Goal: Information Seeking & Learning: Learn about a topic

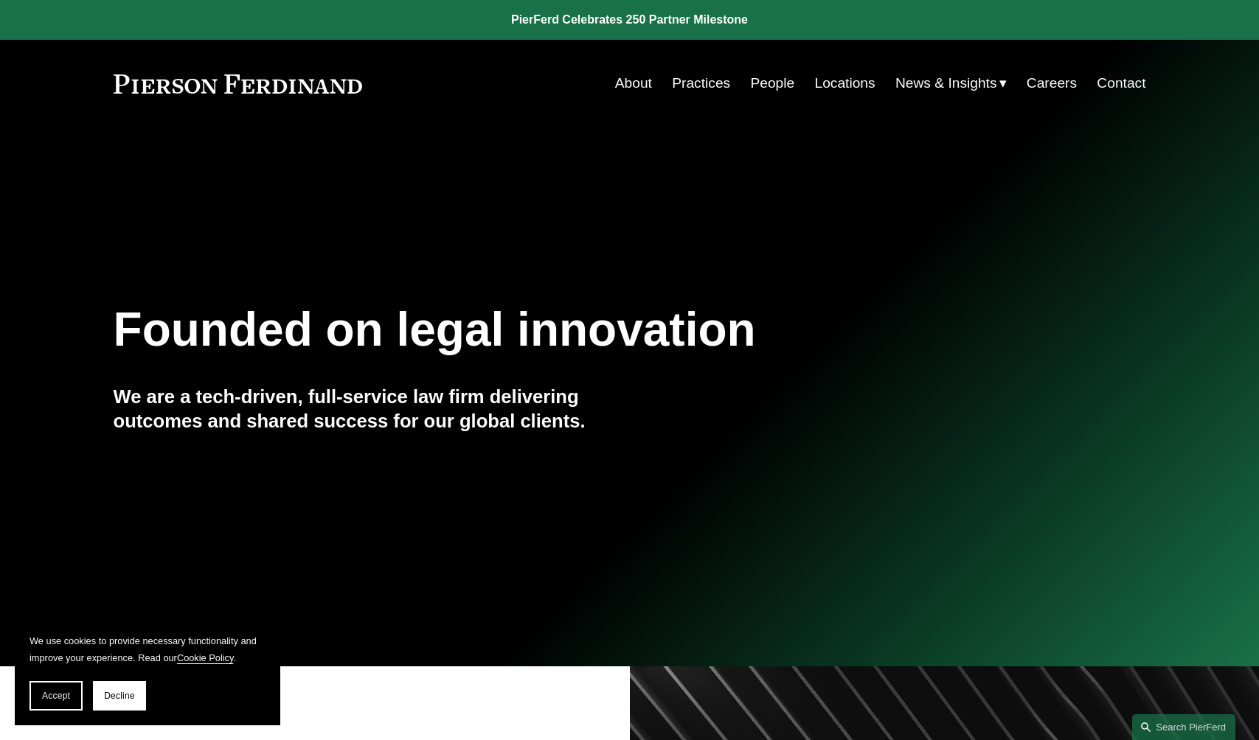
click at [757, 85] on link "People" at bounding box center [772, 83] width 44 height 28
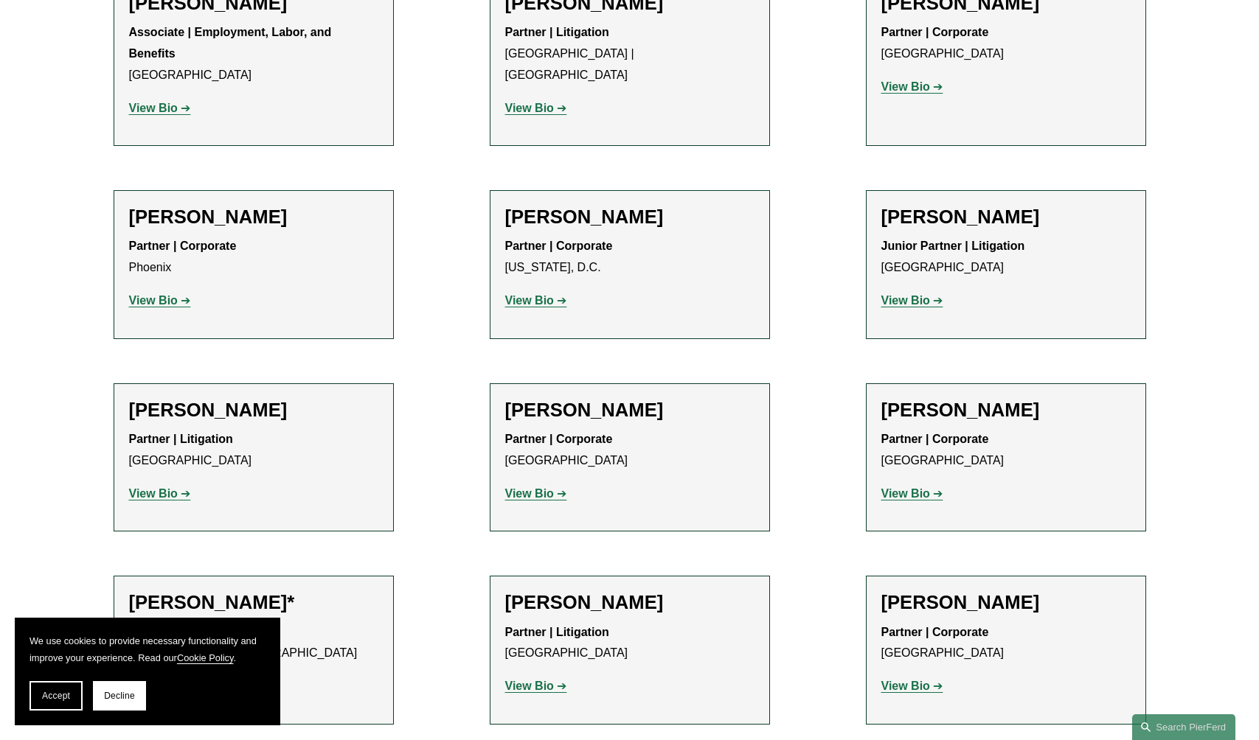
scroll to position [6325, 0]
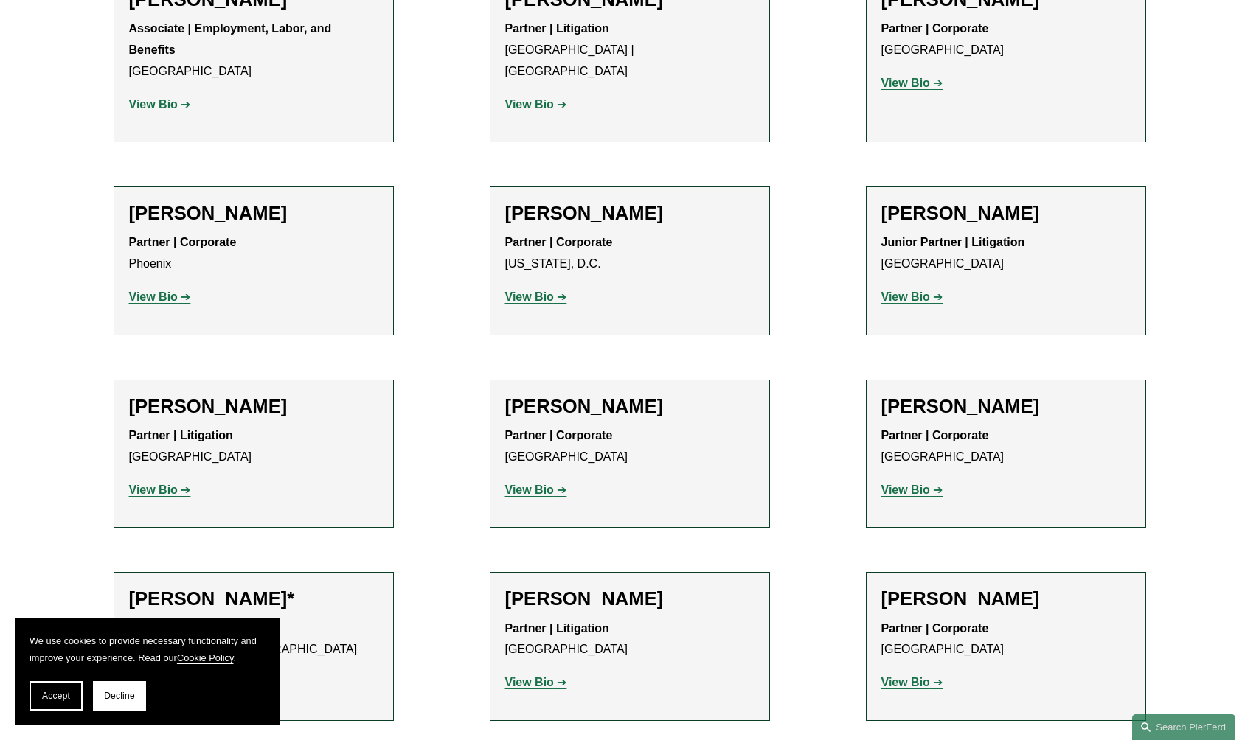
click at [925, 676] on strong "View Bio" at bounding box center [905, 682] width 49 height 13
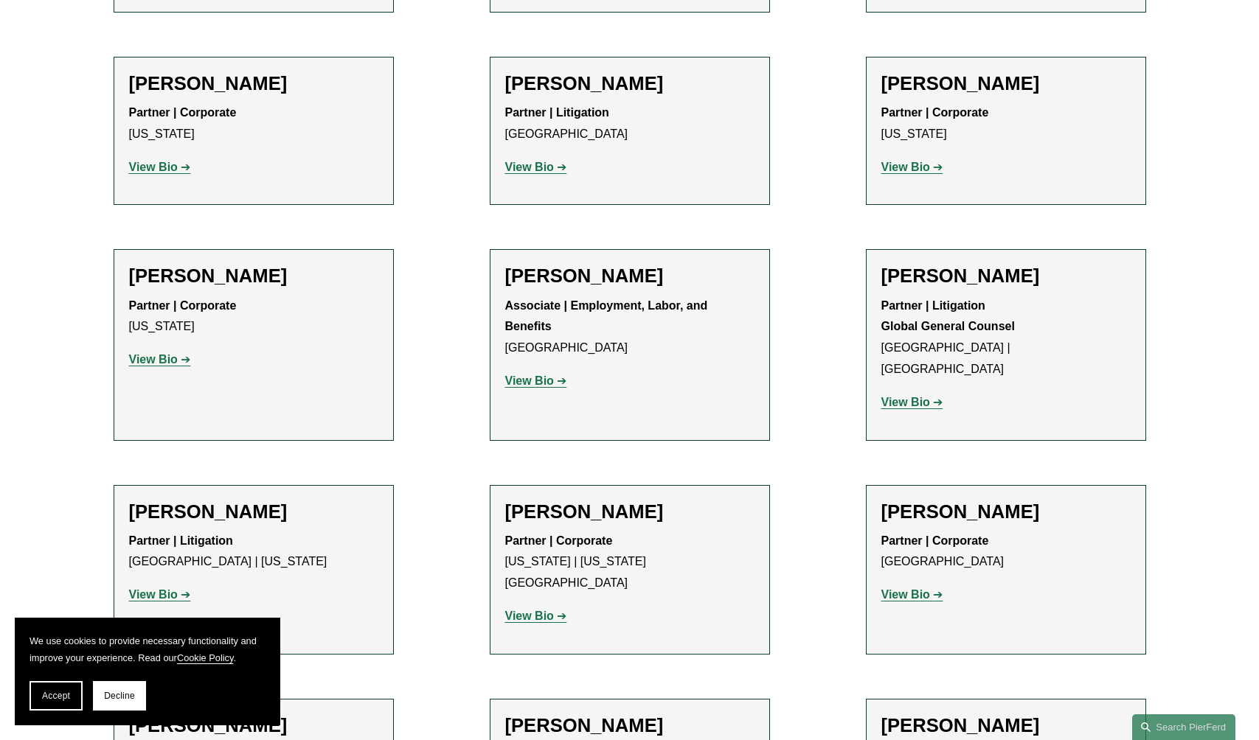
scroll to position [7034, 0]
click at [541, 609] on strong "View Bio" at bounding box center [529, 615] width 49 height 13
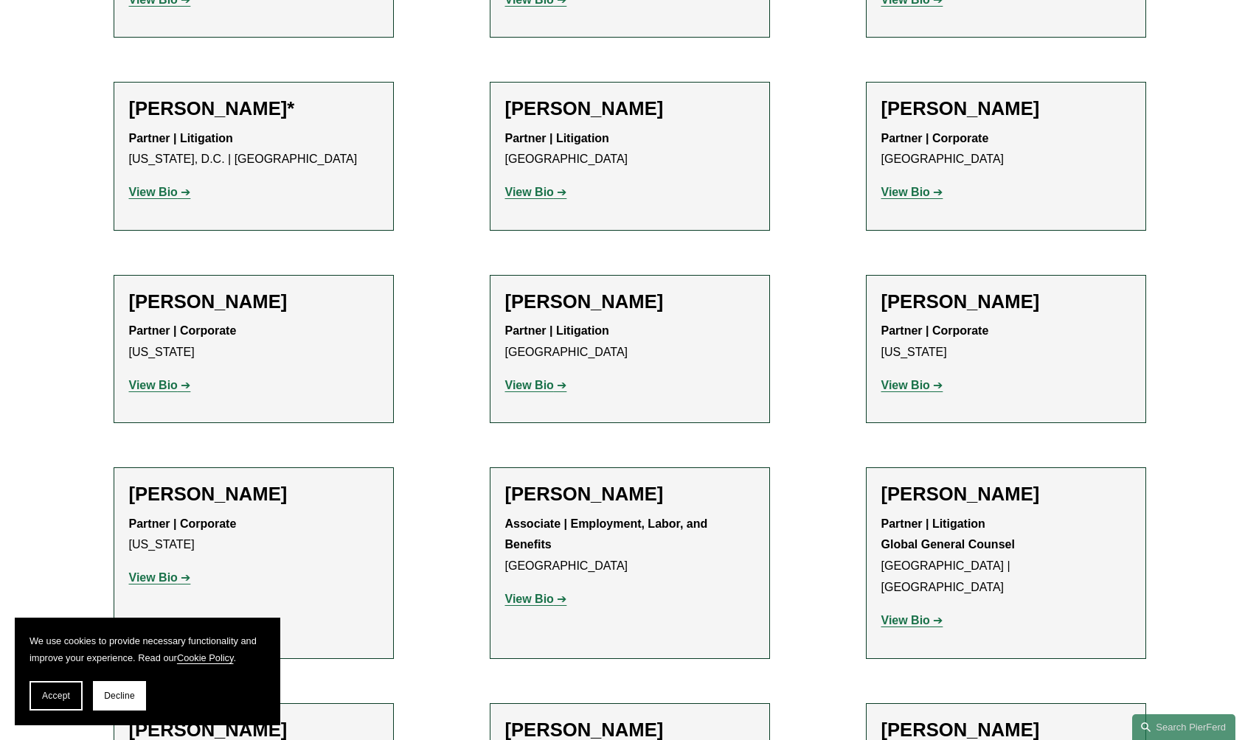
scroll to position [6805, 0]
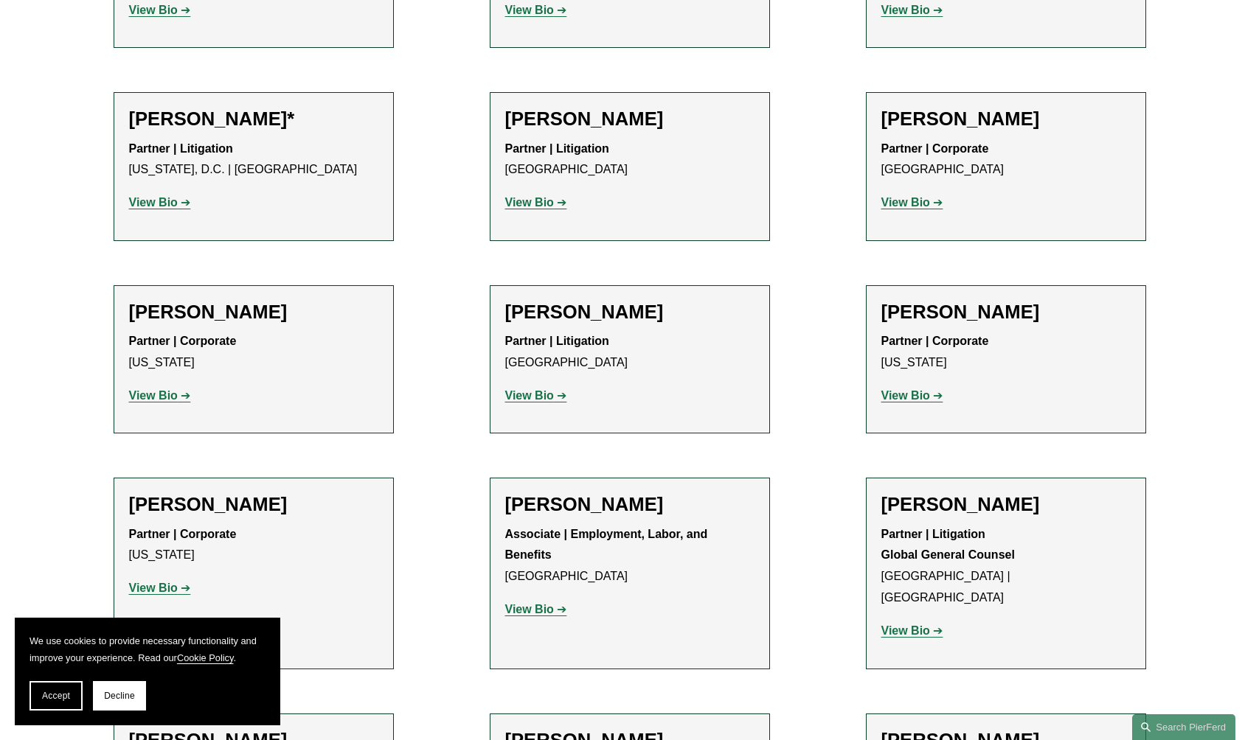
click at [903, 625] on strong "View Bio" at bounding box center [905, 631] width 49 height 13
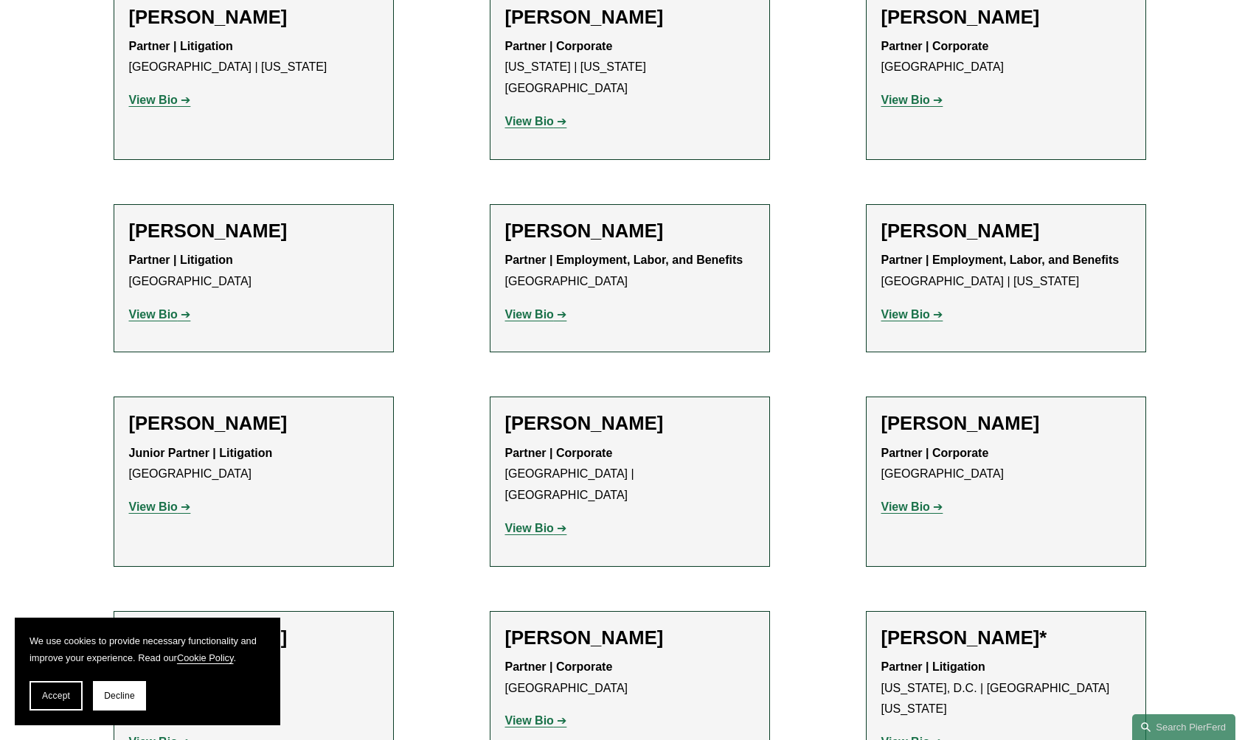
scroll to position [7547, 0]
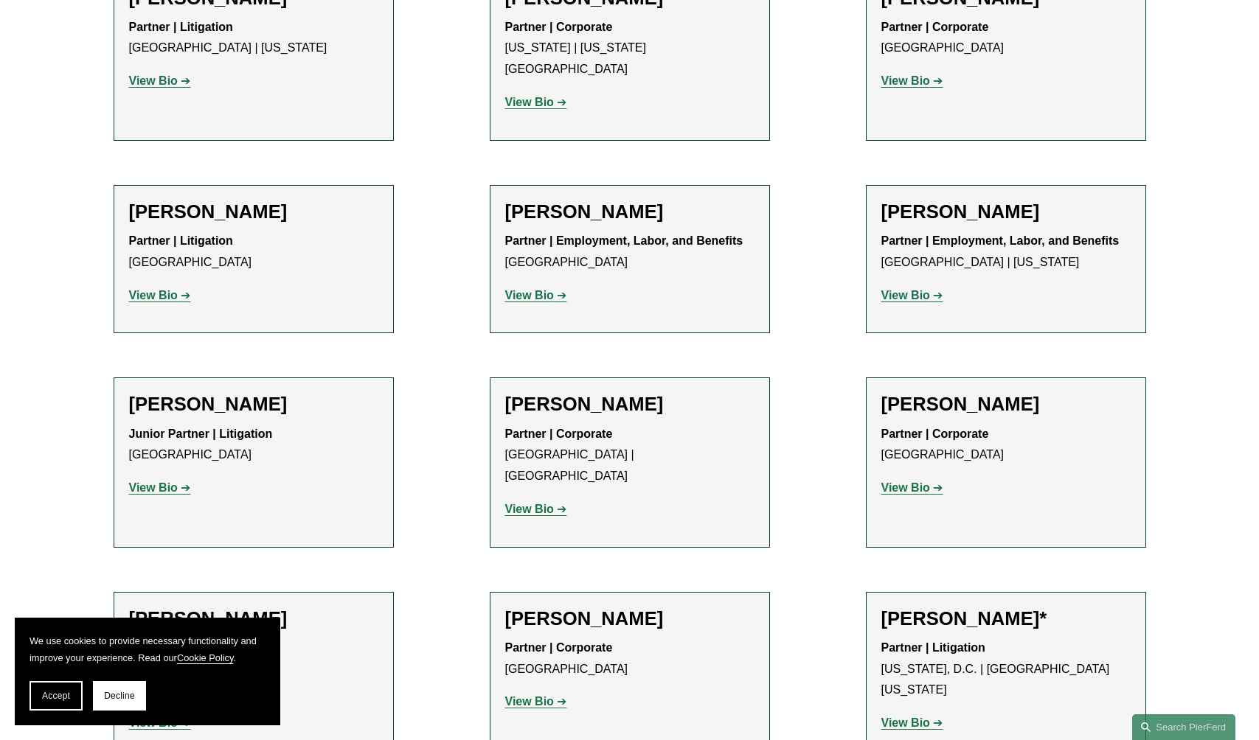
click at [513, 695] on strong "View Bio" at bounding box center [529, 701] width 49 height 13
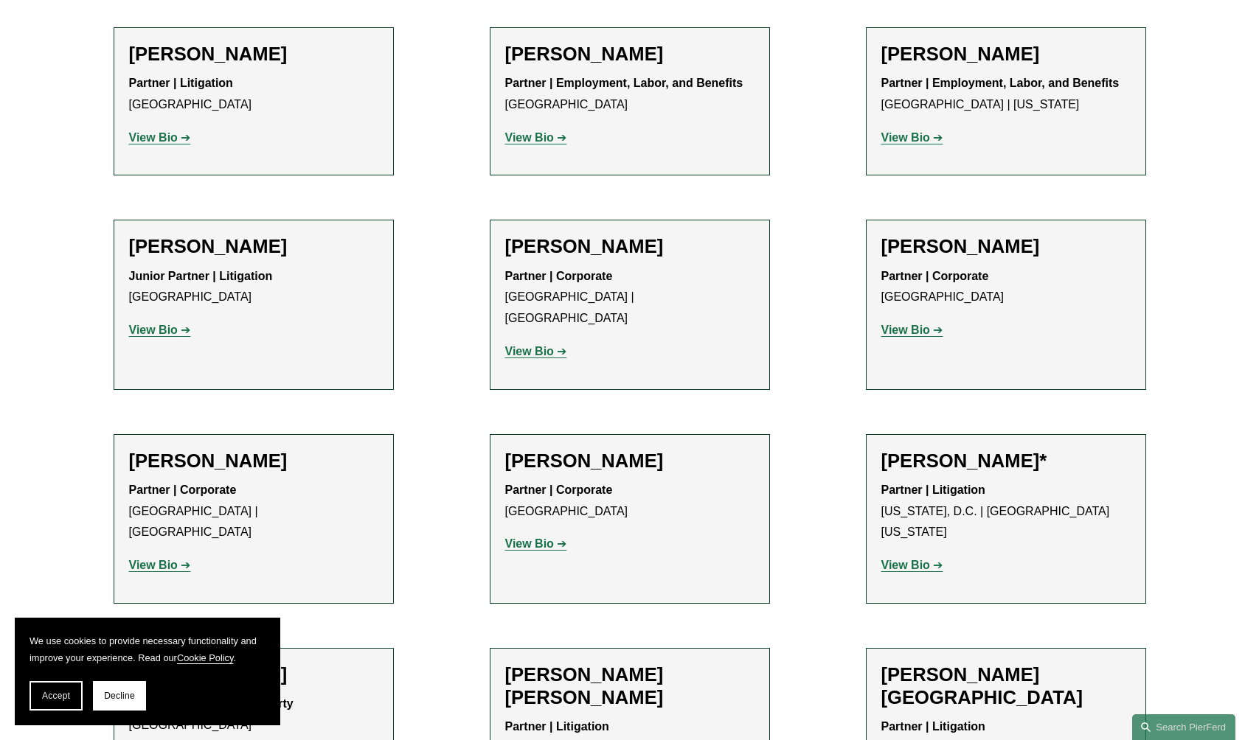
scroll to position [7710, 0]
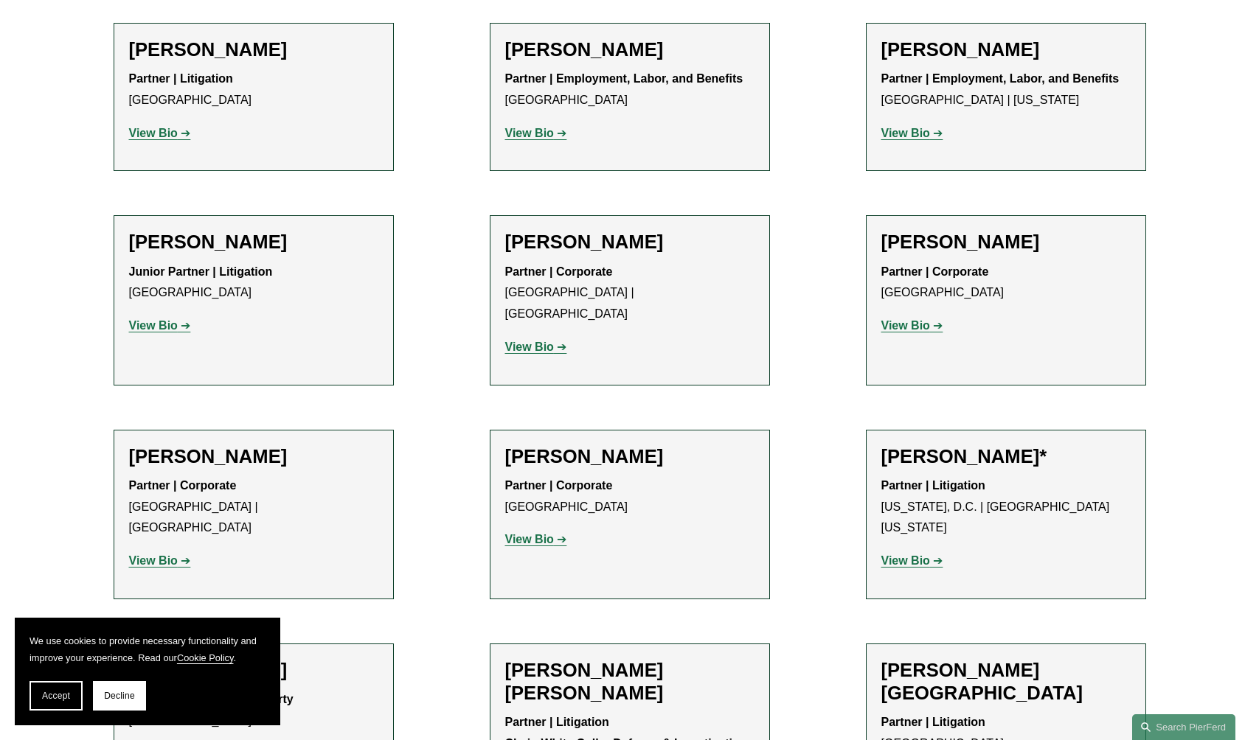
click at [154, 740] on strong "View Bio" at bounding box center [153, 754] width 49 height 13
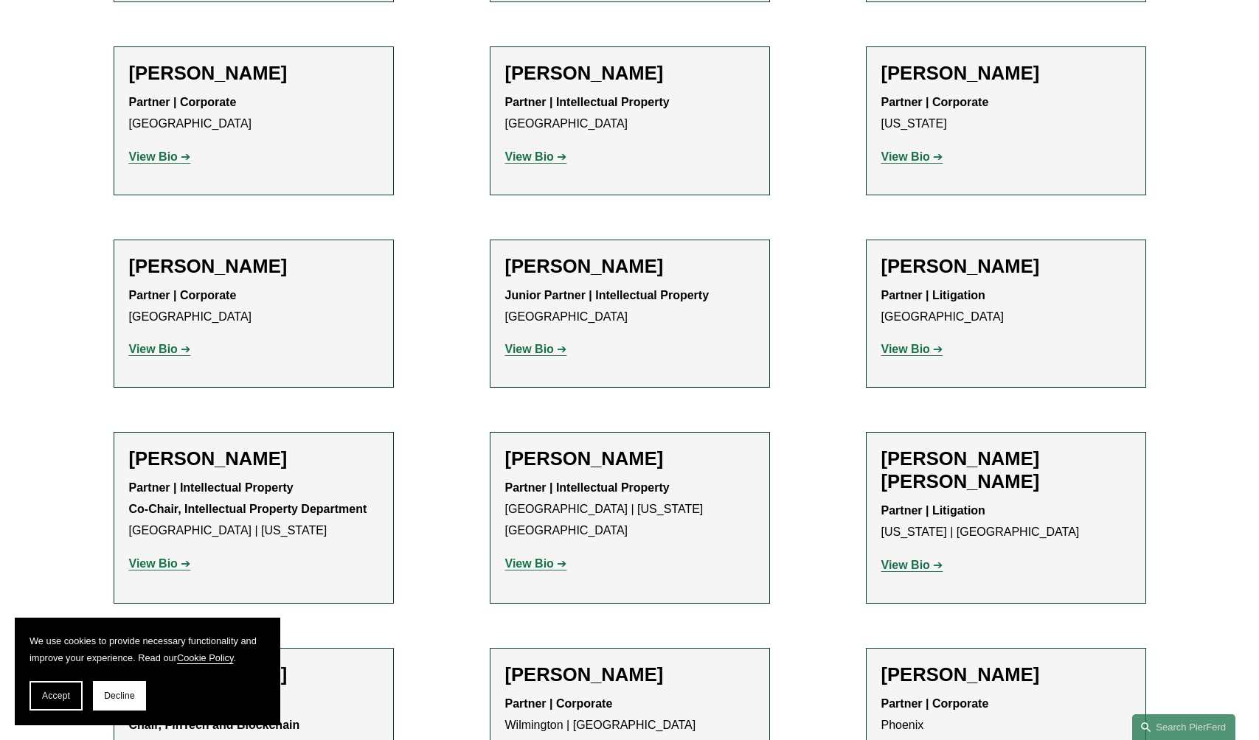
scroll to position [8996, 0]
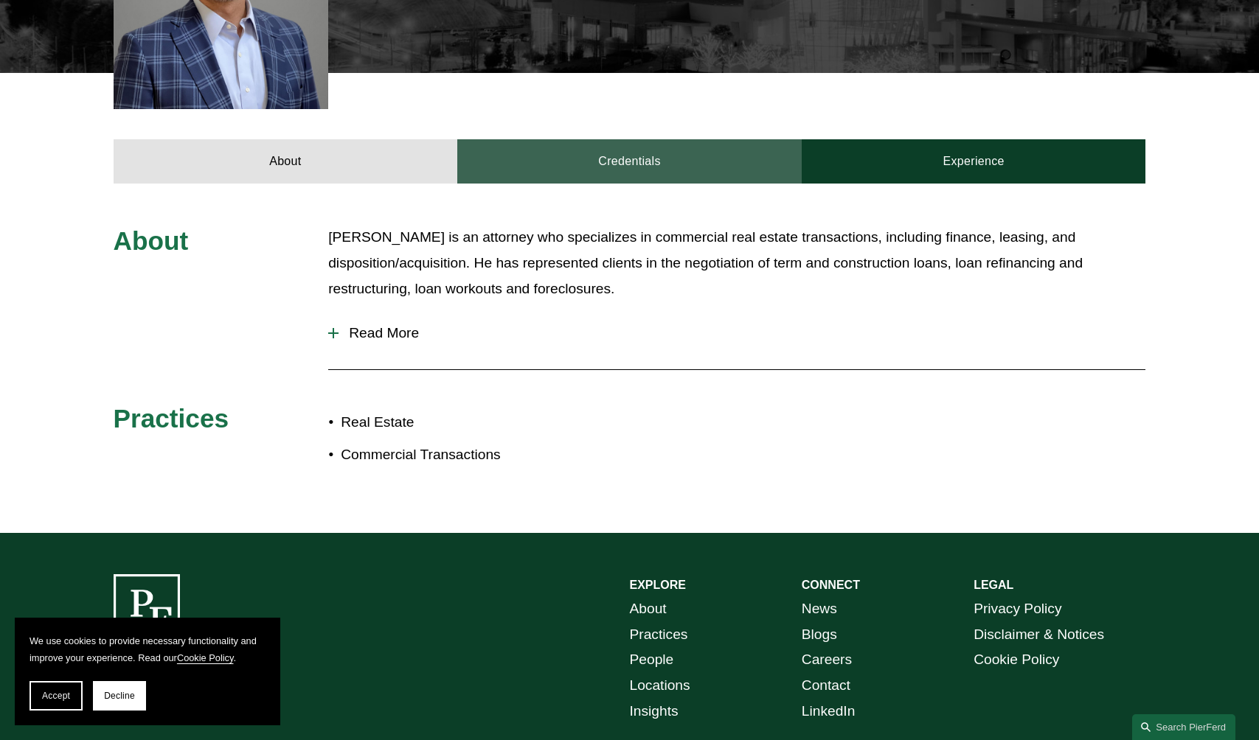
scroll to position [536, 0]
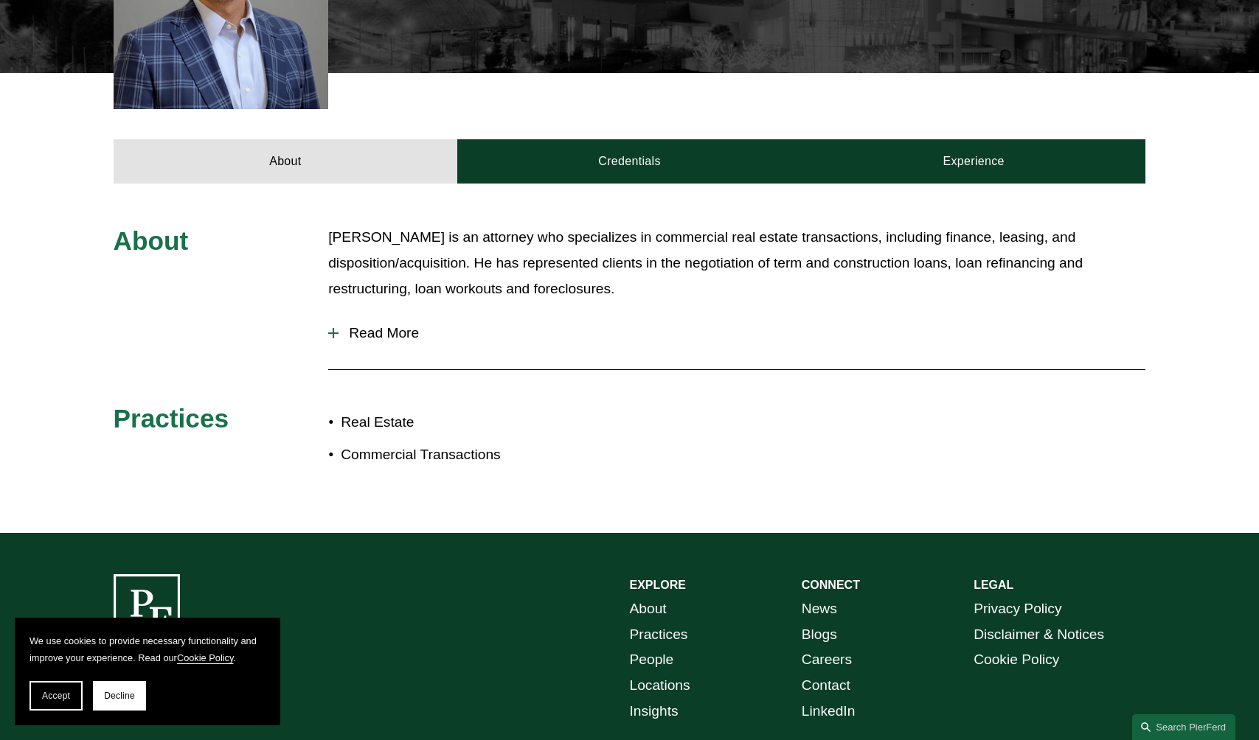
click at [381, 325] on span "Read More" at bounding box center [741, 333] width 807 height 16
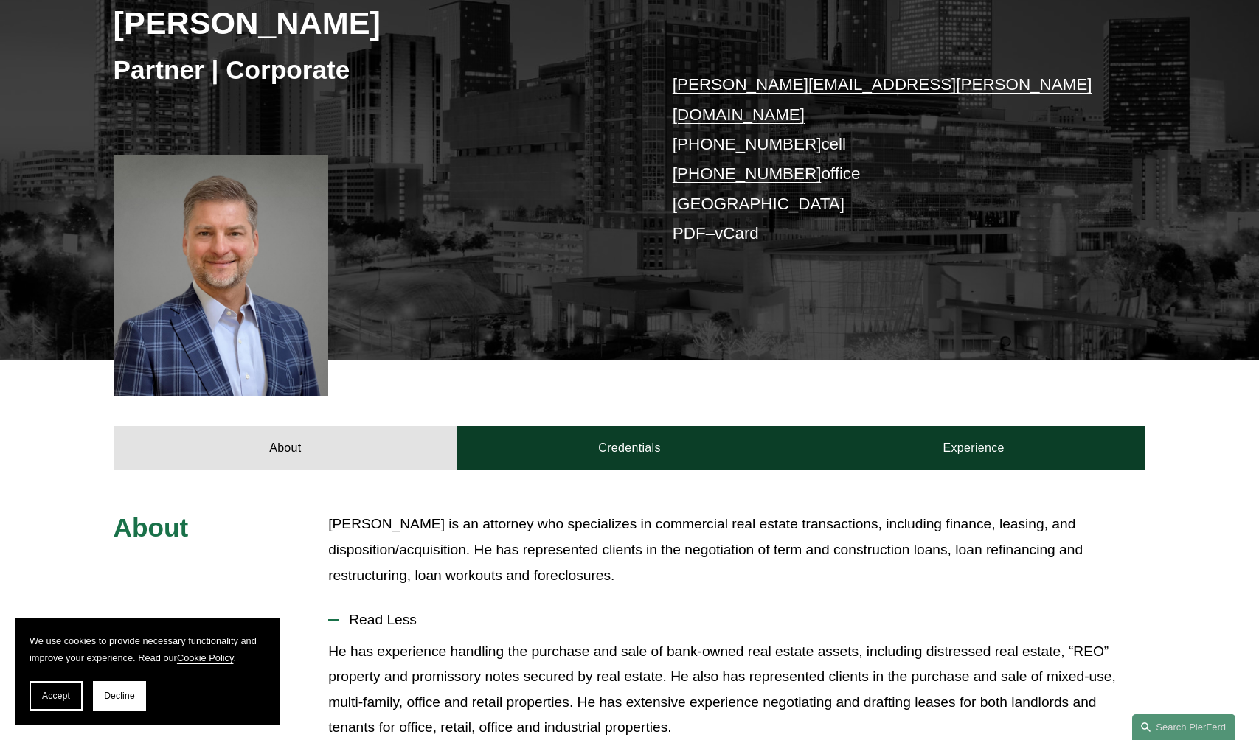
scroll to position [240, 0]
